Goal: Transaction & Acquisition: Purchase product/service

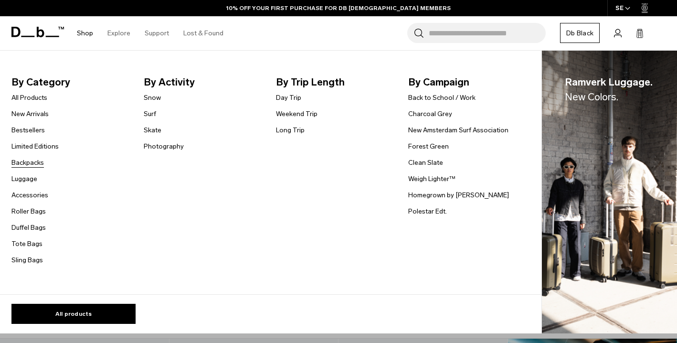
click at [21, 161] on link "Backpacks" at bounding box center [27, 162] width 32 height 10
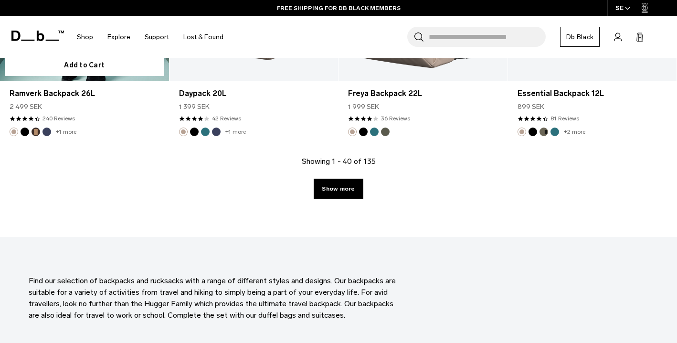
scroll to position [2704, 0]
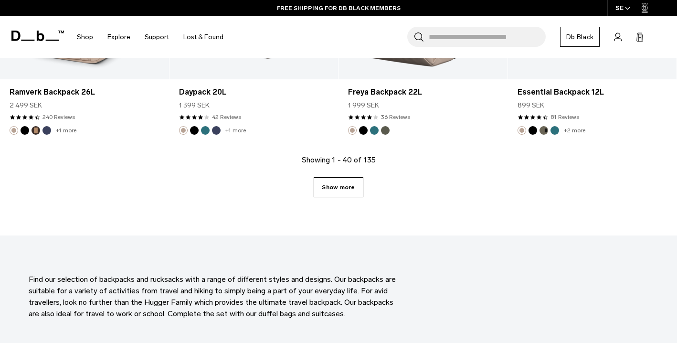
click at [334, 189] on link "Show more" at bounding box center [337, 187] width 49 height 20
